Goal: Check status

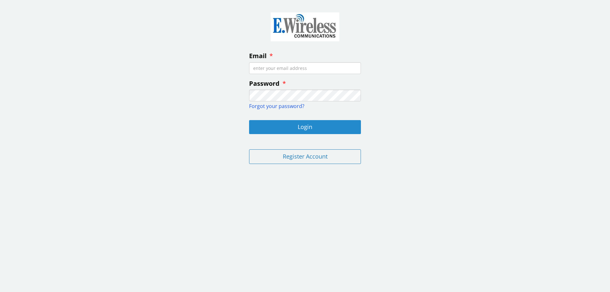
type input "[EMAIL_ADDRESS][DOMAIN_NAME]"
click at [292, 125] on button "Login" at bounding box center [305, 127] width 112 height 14
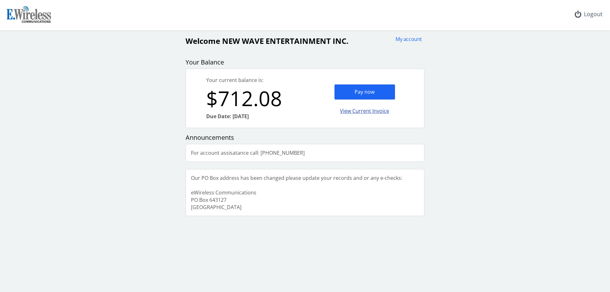
click at [356, 111] on div "View Current Invoice" at bounding box center [364, 111] width 61 height 15
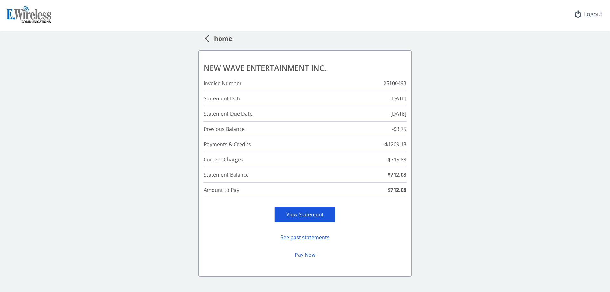
click at [293, 212] on link "View Statement" at bounding box center [305, 214] width 38 height 7
